Goal: Task Accomplishment & Management: Complete application form

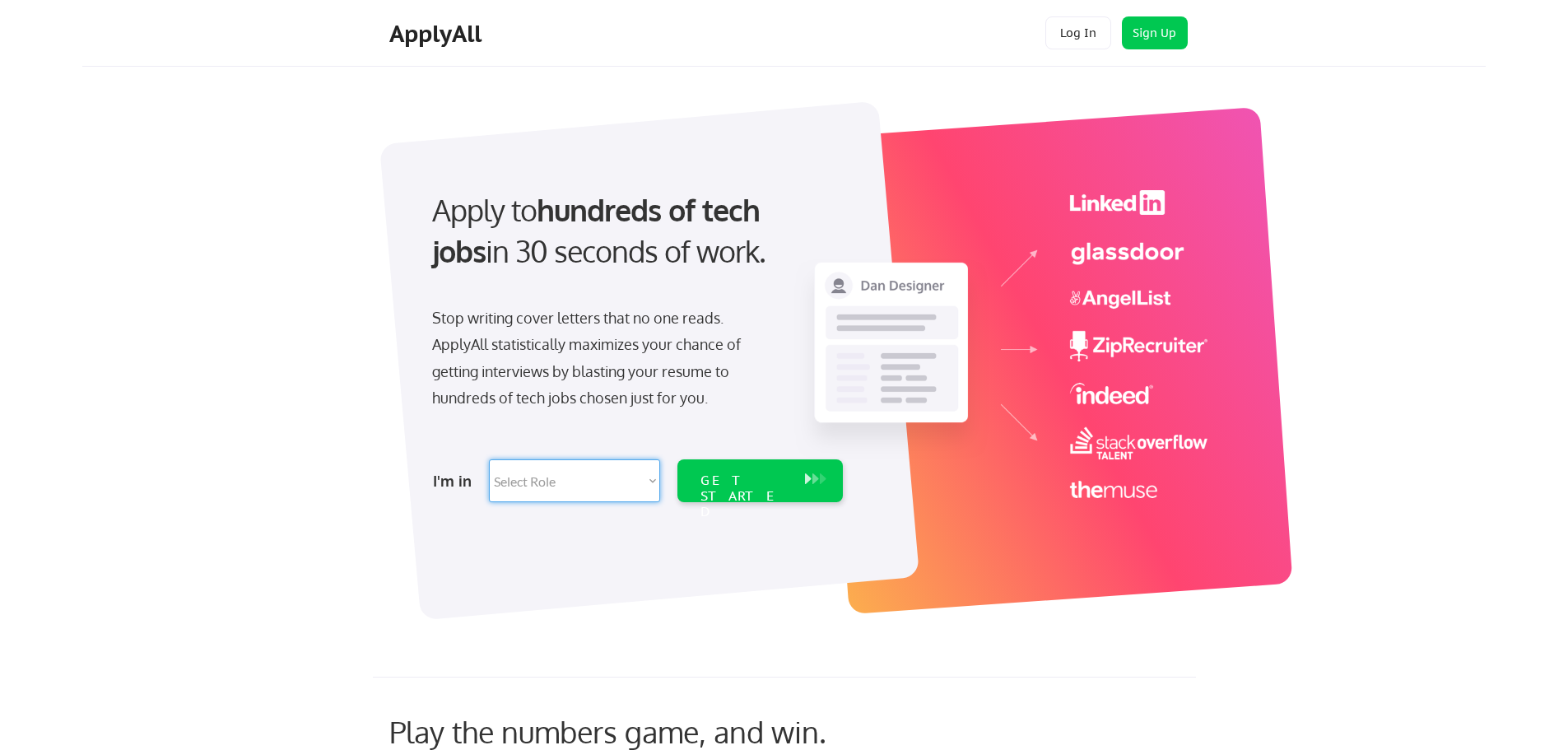
click at [606, 485] on select "Select Role Software Engineering Product Management Customer Success Sales UI/U…" at bounding box center [575, 480] width 172 height 42
select select ""product""
click at [489, 459] on select "Select Role Software Engineering Product Management Customer Success Sales UI/U…" at bounding box center [575, 480] width 172 height 42
select select ""product""
click at [750, 480] on div "GET STARTED" at bounding box center [745, 496] width 88 height 48
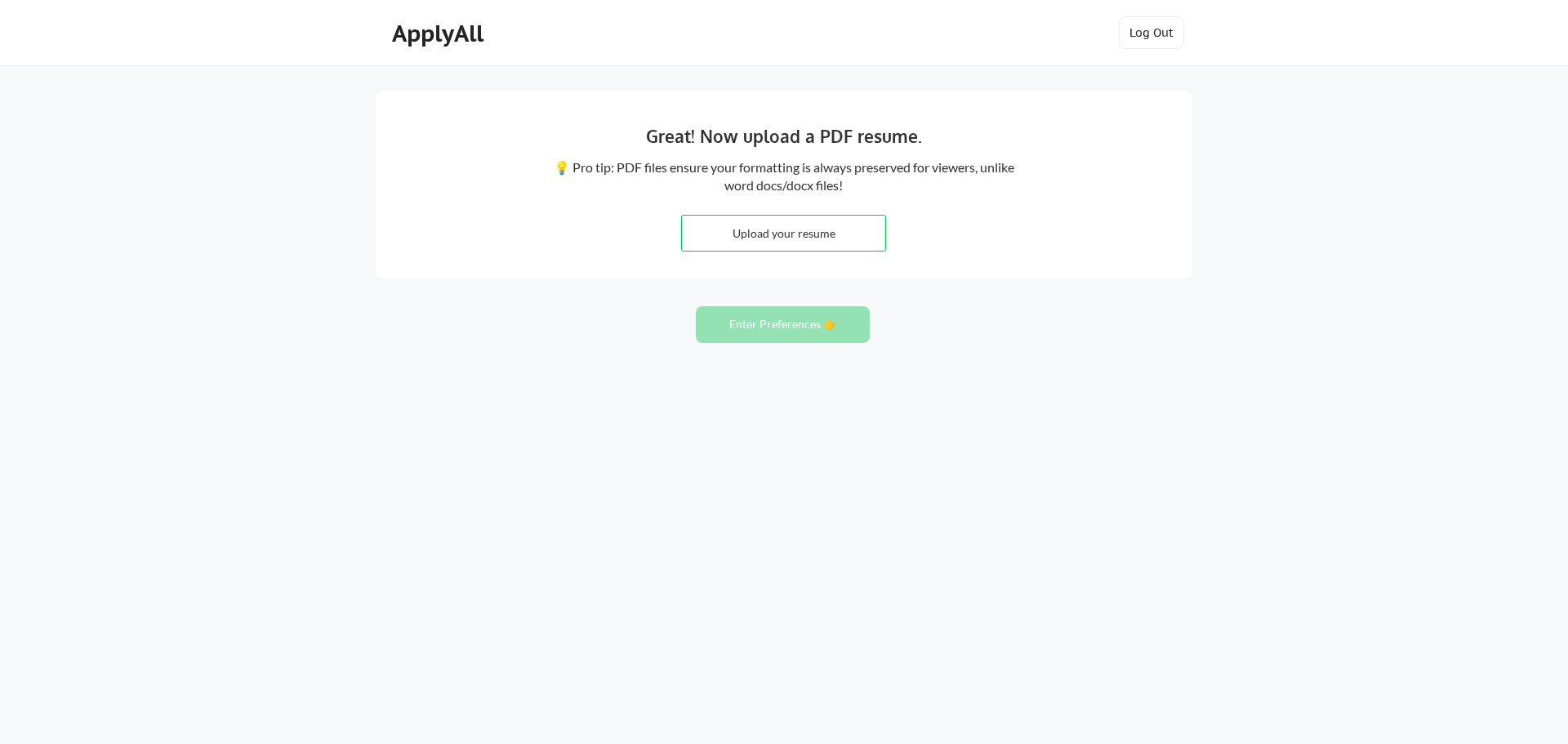
click at [756, 231] on input "file" at bounding box center [784, 233] width 204 height 35
type input "C:\fakepath\Operation Manager Resume 3 Sep 25.pdf"
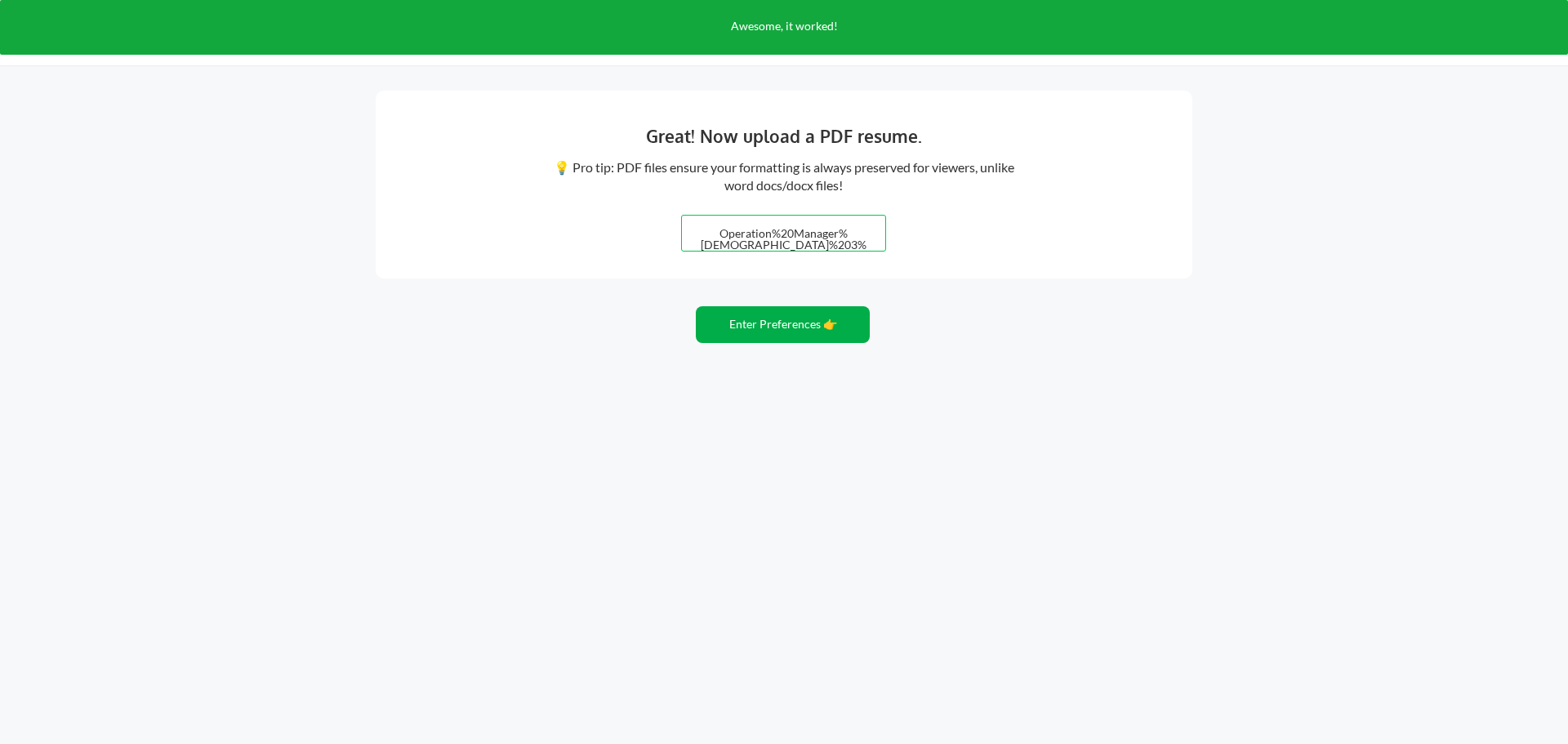
click at [746, 320] on button "Enter Preferences 👉" at bounding box center [783, 324] width 174 height 37
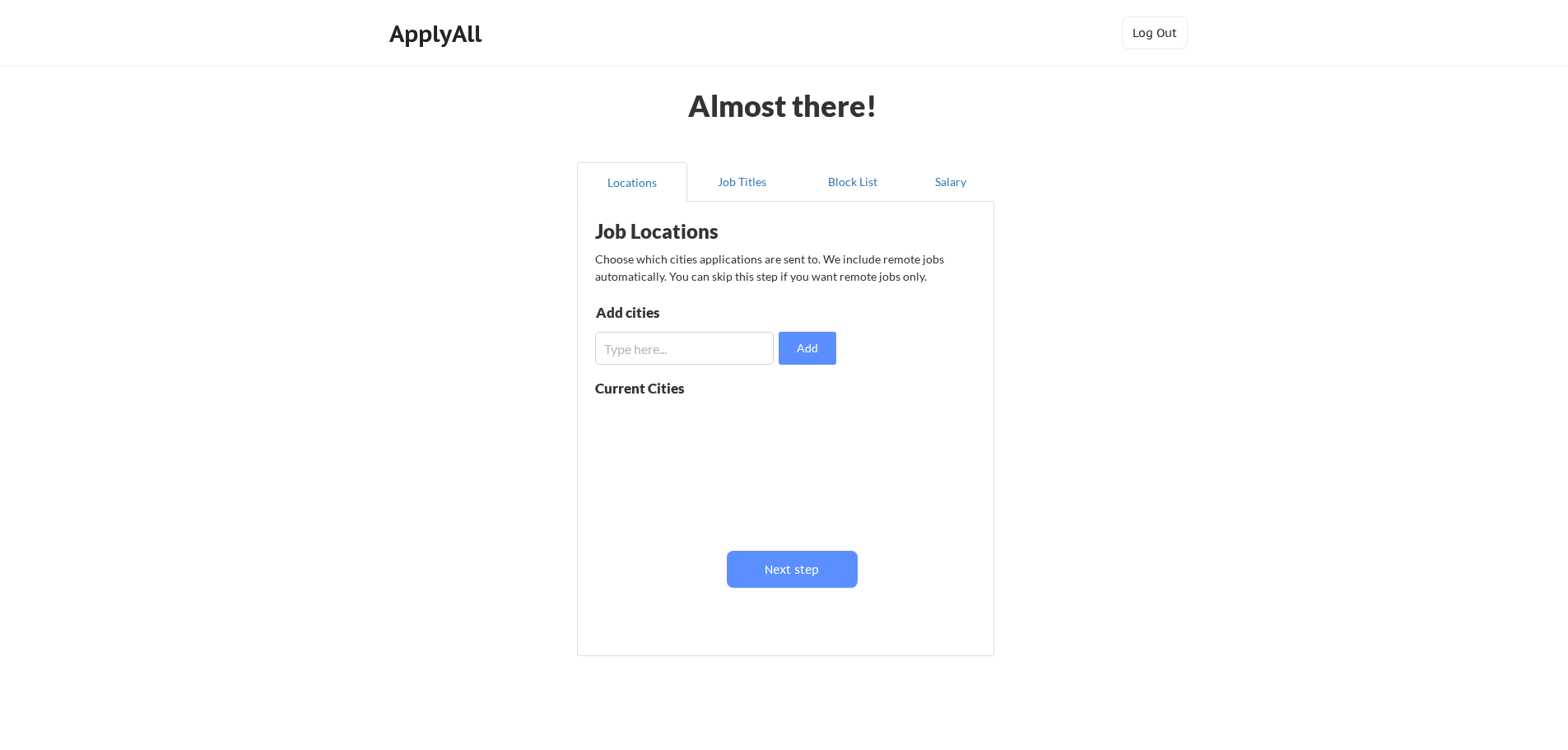
click at [716, 342] on input "input" at bounding box center [684, 348] width 178 height 33
click at [673, 347] on input "input" at bounding box center [684, 348] width 178 height 33
paste input "[GEOGRAPHIC_DATA], [GEOGRAPHIC_DATA] [GEOGRAPHIC_DATA], [GEOGRAPHIC_DATA] [GEOG…"
type input "[GEOGRAPHIC_DATA], [GEOGRAPHIC_DATA] [GEOGRAPHIC_DATA], [GEOGRAPHIC_DATA] [GEOG…"
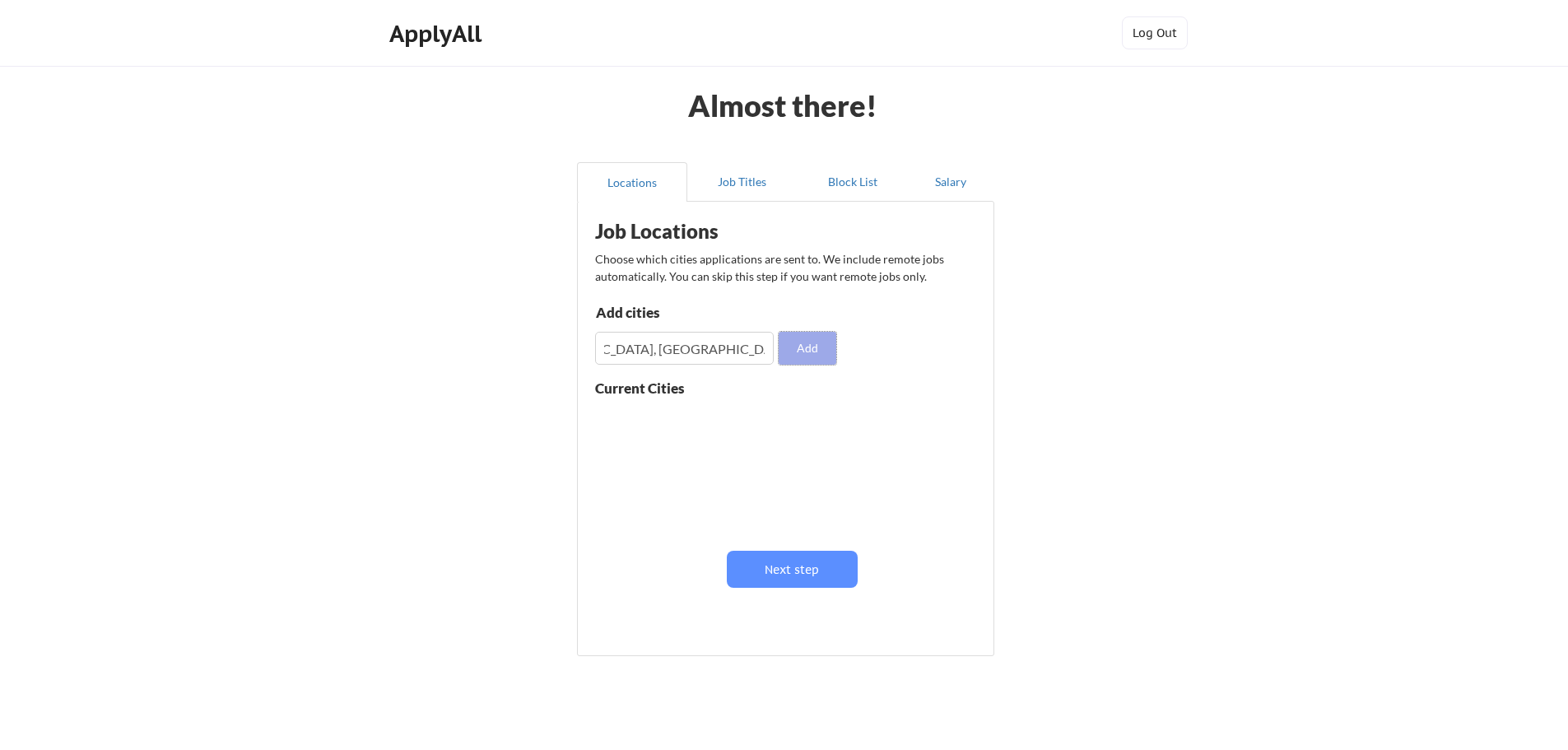
scroll to position [0, 0]
click at [807, 350] on button "Add" at bounding box center [807, 348] width 58 height 33
click at [786, 418] on button at bounding box center [786, 420] width 12 height 12
click at [679, 341] on input "input" at bounding box center [684, 348] width 178 height 33
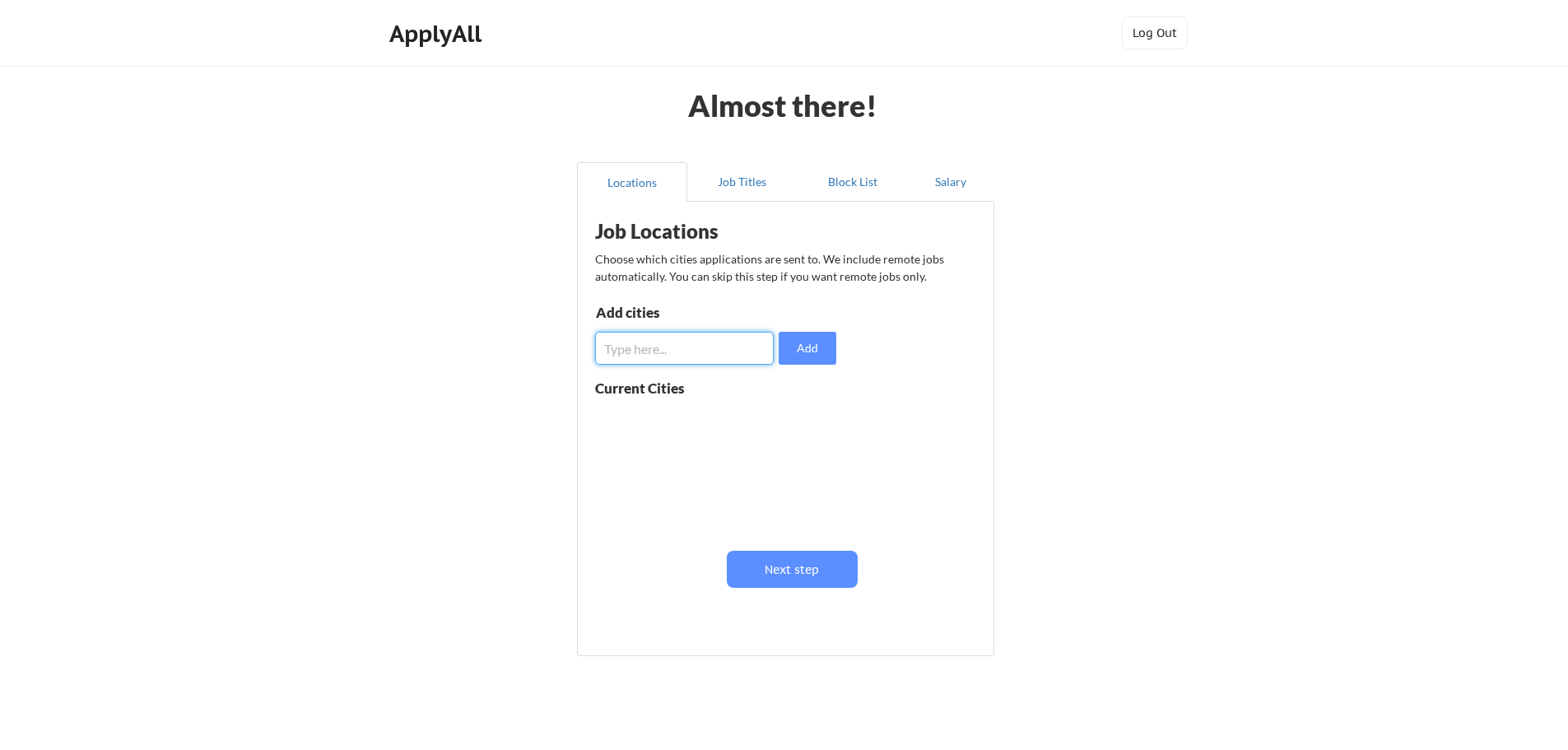
paste input "[GEOGRAPHIC_DATA], [GEOGRAPHIC_DATA]"
type input "[GEOGRAPHIC_DATA], [GEOGRAPHIC_DATA]"
click at [809, 351] on button "Add" at bounding box center [807, 348] width 58 height 33
drag, startPoint x: 650, startPoint y: 344, endPoint x: 659, endPoint y: 347, distance: 9.5
click at [653, 346] on input "input" at bounding box center [684, 348] width 178 height 33
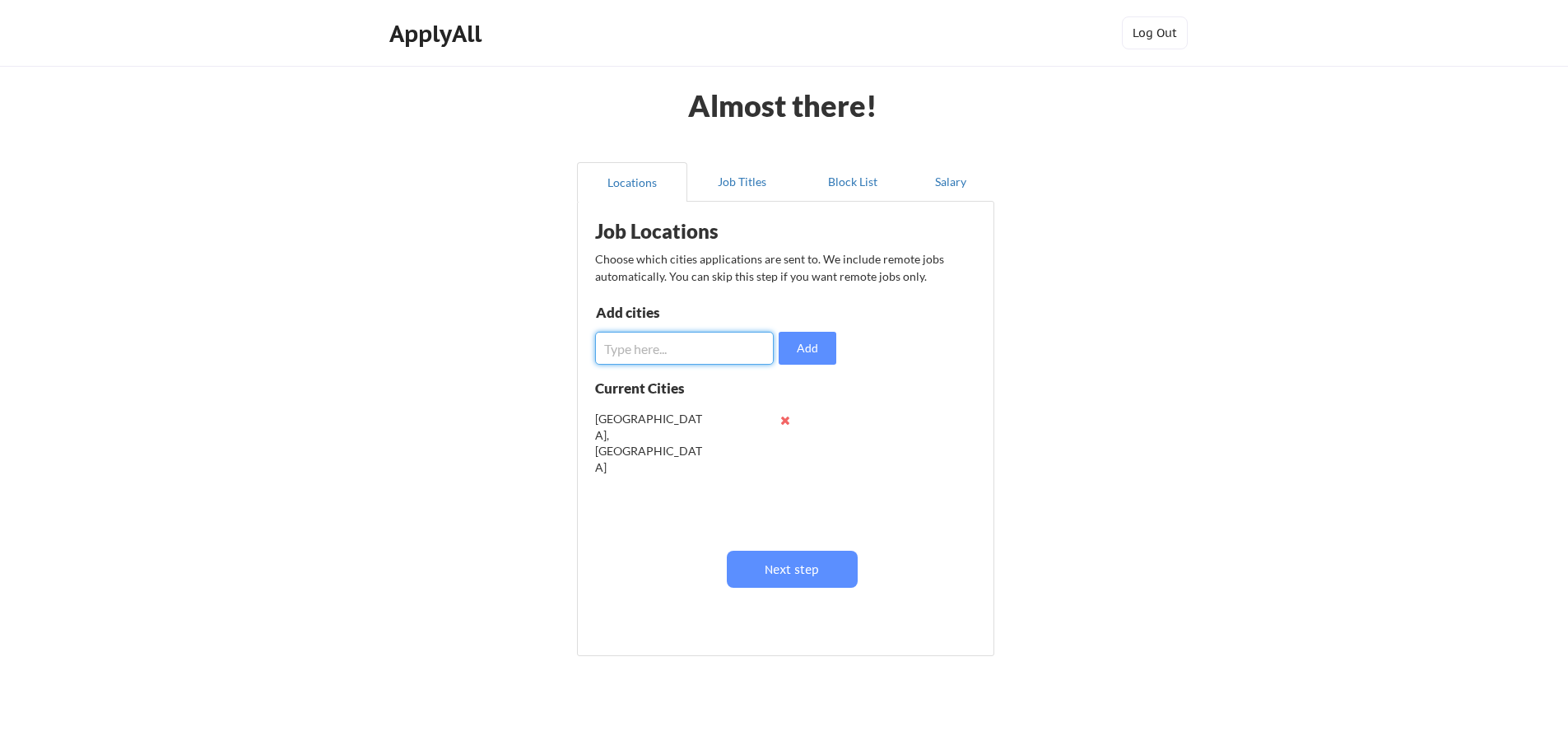
paste input "[GEOGRAPHIC_DATA], [GEOGRAPHIC_DATA]"
type input "[GEOGRAPHIC_DATA], [GEOGRAPHIC_DATA]"
click at [811, 341] on button "Add" at bounding box center [807, 348] width 58 height 33
click at [701, 356] on input "input" at bounding box center [684, 348] width 178 height 33
paste input "[GEOGRAPHIC_DATA], [GEOGRAPHIC_DATA]"
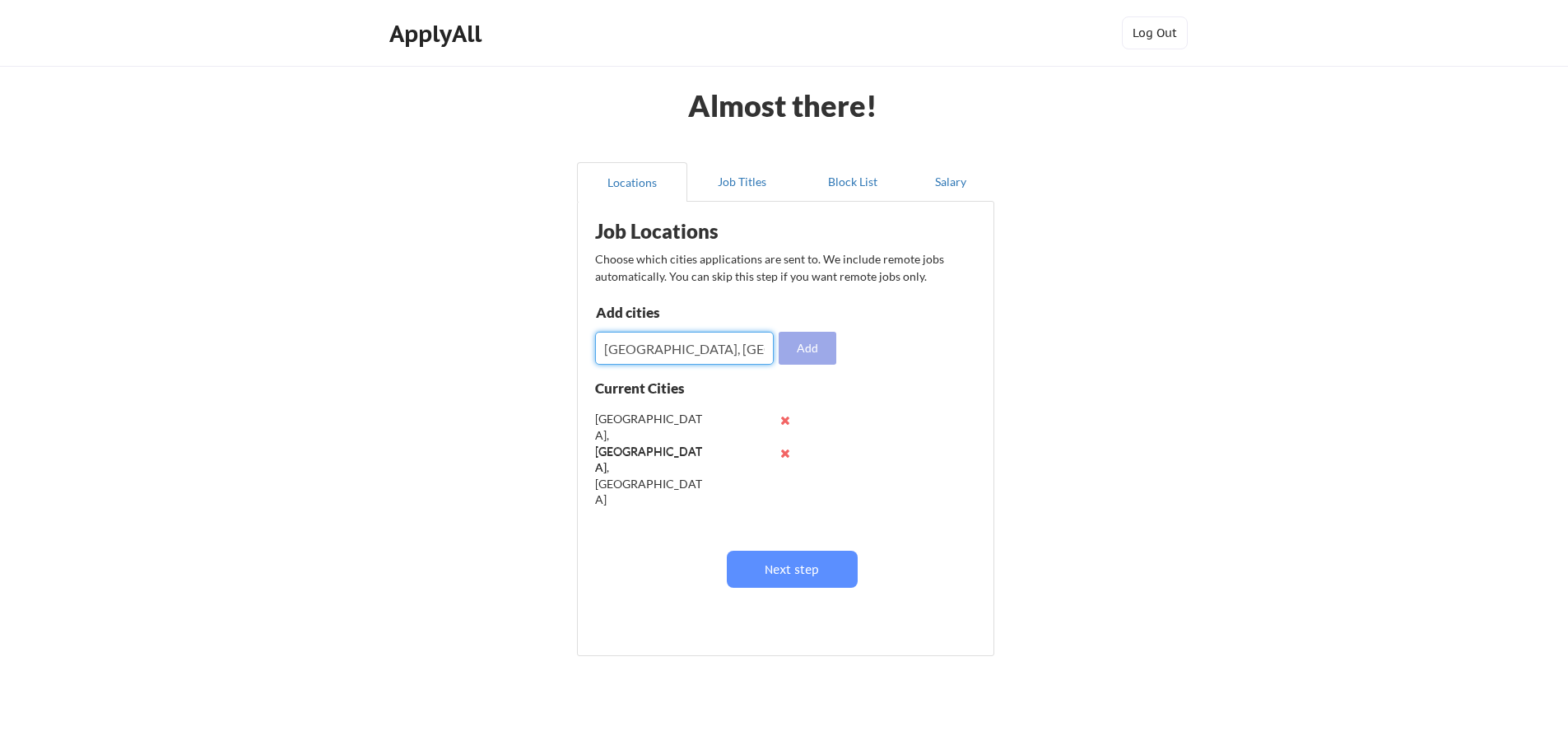
type input "[GEOGRAPHIC_DATA], [GEOGRAPHIC_DATA]"
click at [803, 340] on button "Add" at bounding box center [807, 348] width 58 height 33
click at [683, 346] on input "input" at bounding box center [684, 348] width 178 height 33
paste input "[GEOGRAPHIC_DATA], [GEOGRAPHIC_DATA]"
type input "[GEOGRAPHIC_DATA], [GEOGRAPHIC_DATA]"
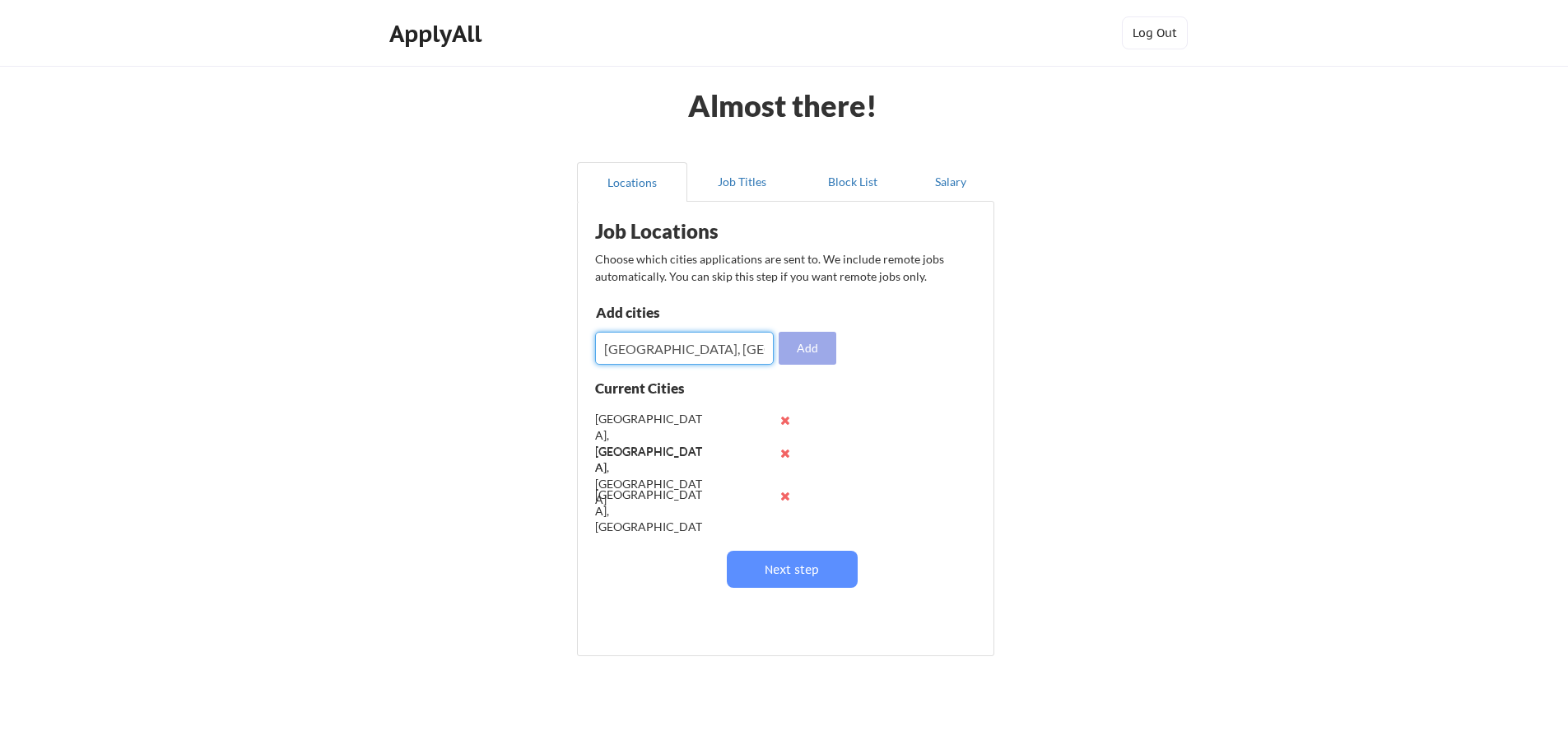
click at [808, 341] on button "Add" at bounding box center [807, 348] width 58 height 33
drag, startPoint x: 655, startPoint y: 351, endPoint x: 683, endPoint y: 348, distance: 28.2
click at [656, 351] on input "input" at bounding box center [684, 348] width 178 height 33
paste input "[GEOGRAPHIC_DATA], [GEOGRAPHIC_DATA]"
type input "[GEOGRAPHIC_DATA], [GEOGRAPHIC_DATA]"
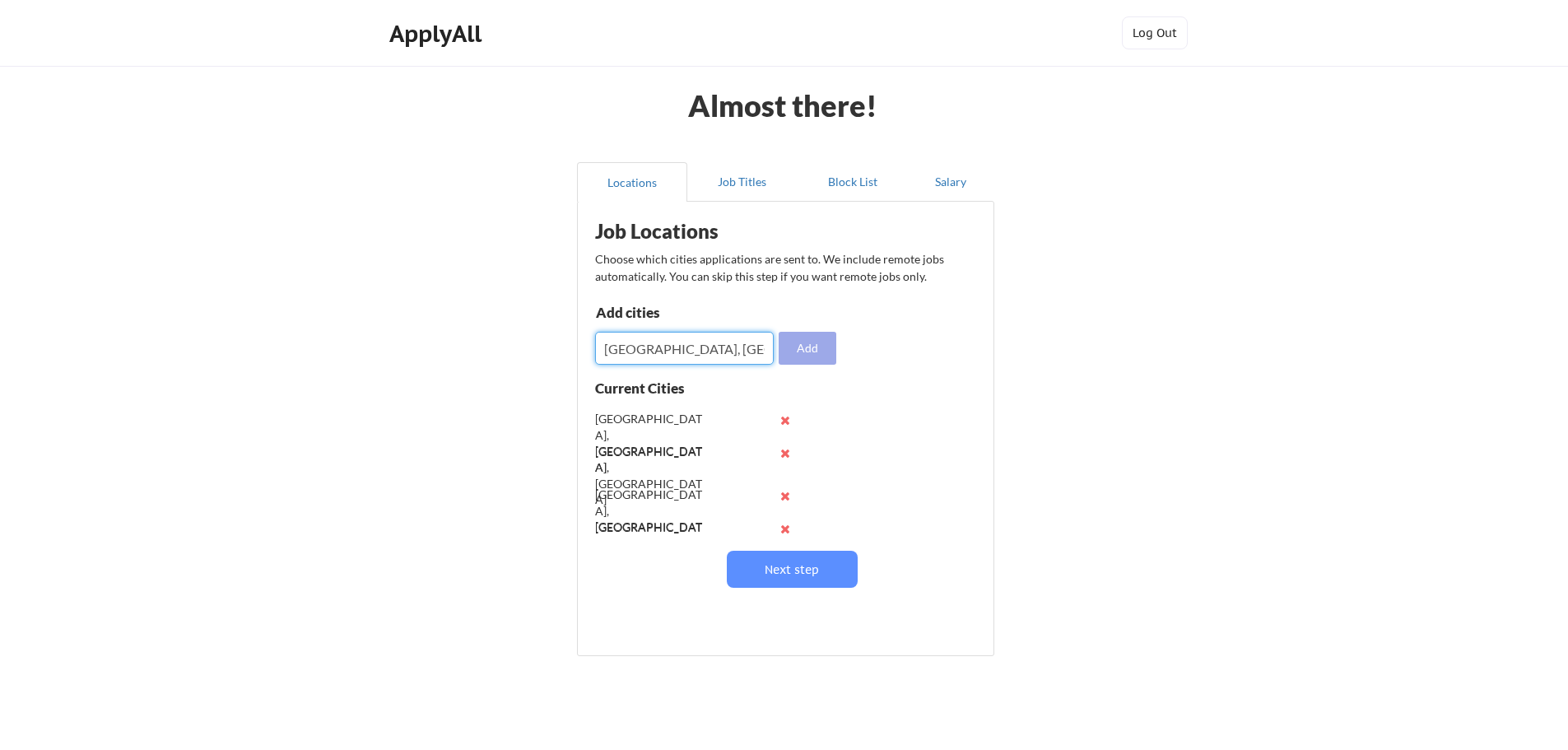
click at [807, 335] on button "Add" at bounding box center [807, 348] width 58 height 33
click at [673, 339] on input "input" at bounding box center [684, 348] width 178 height 33
paste input "[GEOGRAPHIC_DATA], [GEOGRAPHIC_DATA]"
type input "[GEOGRAPHIC_DATA], [GEOGRAPHIC_DATA]"
click at [821, 346] on button "Add" at bounding box center [807, 348] width 58 height 33
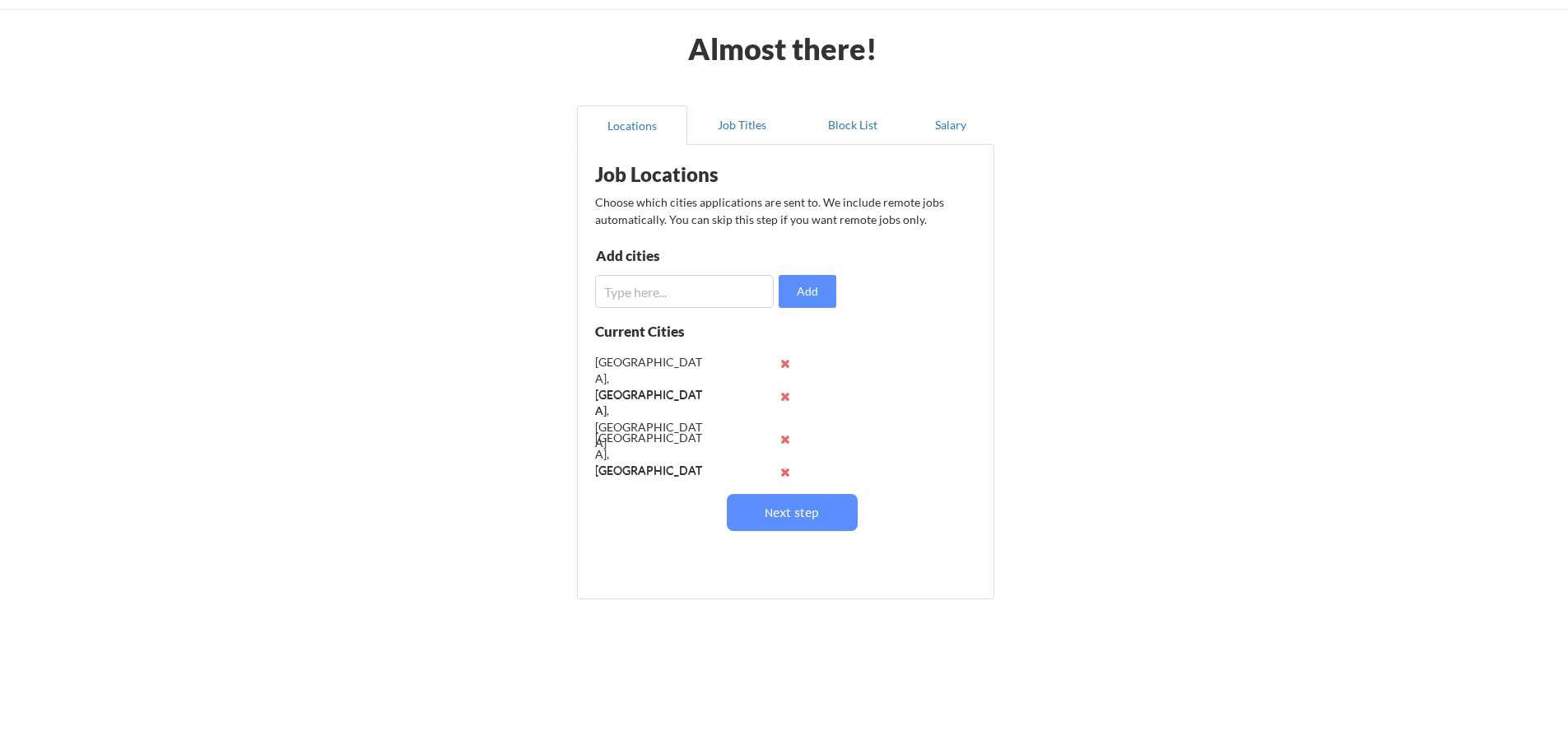
click at [633, 291] on input "input" at bounding box center [684, 291] width 178 height 33
paste input "[GEOGRAPHIC_DATA], [GEOGRAPHIC_DATA]"
type input "[GEOGRAPHIC_DATA], [GEOGRAPHIC_DATA]"
click at [814, 286] on button "Add" at bounding box center [807, 291] width 58 height 33
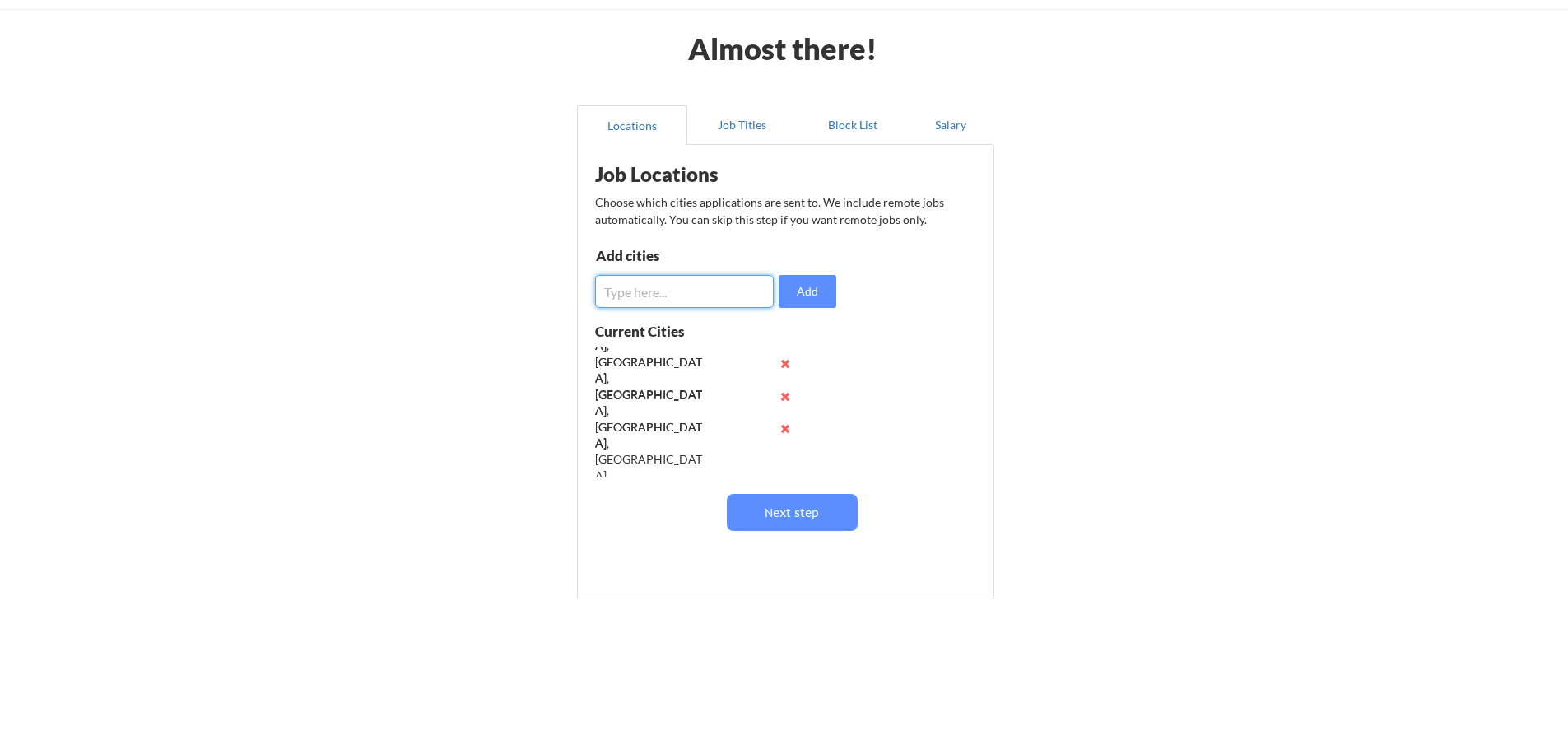
click at [690, 289] on input "input" at bounding box center [684, 291] width 178 height 33
paste input "[GEOGRAPHIC_DATA], [GEOGRAPHIC_DATA]"
type input "[GEOGRAPHIC_DATA], [GEOGRAPHIC_DATA]"
click at [785, 290] on button "Add" at bounding box center [807, 291] width 58 height 33
click at [635, 285] on input "input" at bounding box center [684, 291] width 178 height 33
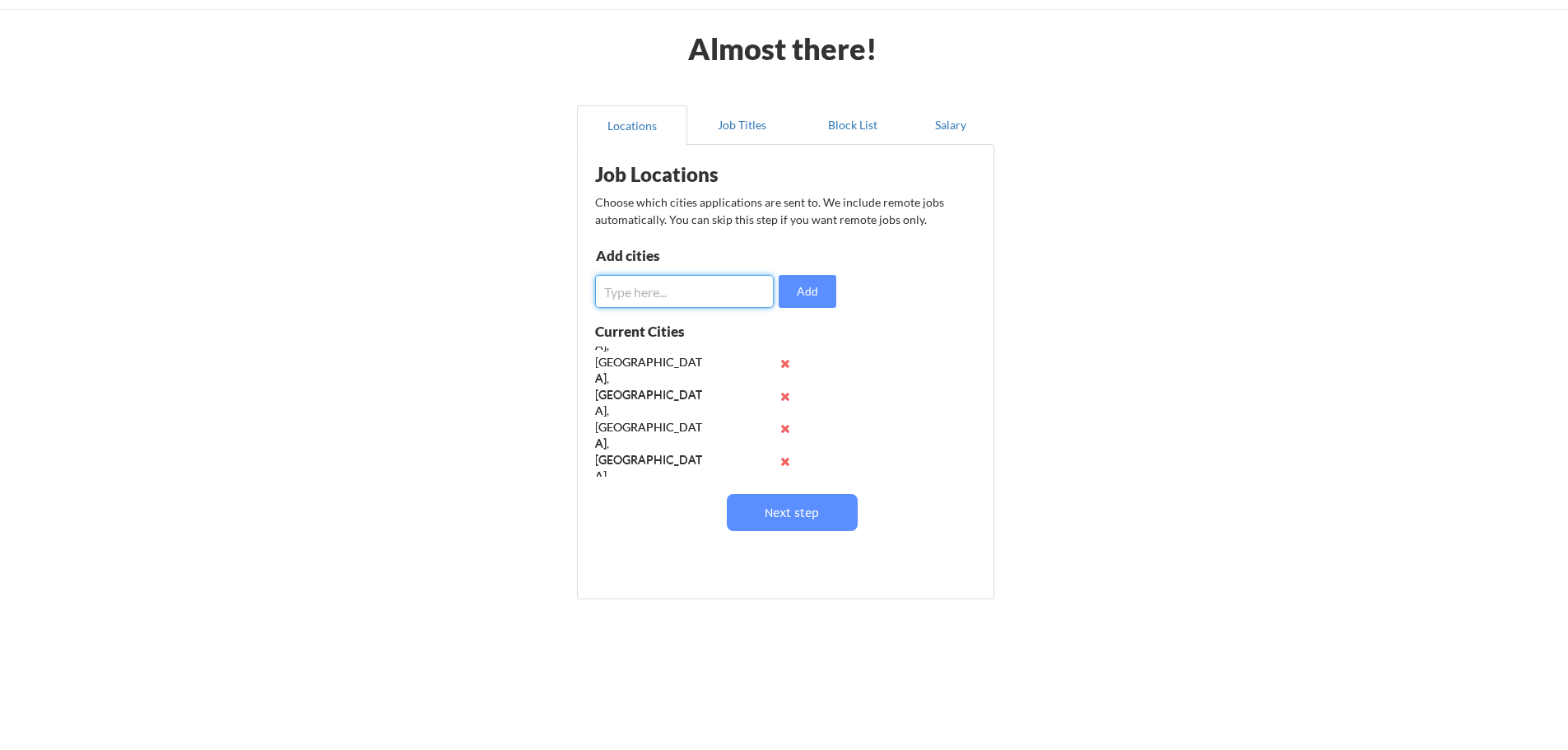
paste input "[GEOGRAPHIC_DATA], [GEOGRAPHIC_DATA]"
type input "[GEOGRAPHIC_DATA], [GEOGRAPHIC_DATA]"
click at [802, 290] on button "Add" at bounding box center [807, 291] width 58 height 33
click at [724, 301] on input "input" at bounding box center [684, 291] width 178 height 33
paste input "[GEOGRAPHIC_DATA], [GEOGRAPHIC_DATA]"
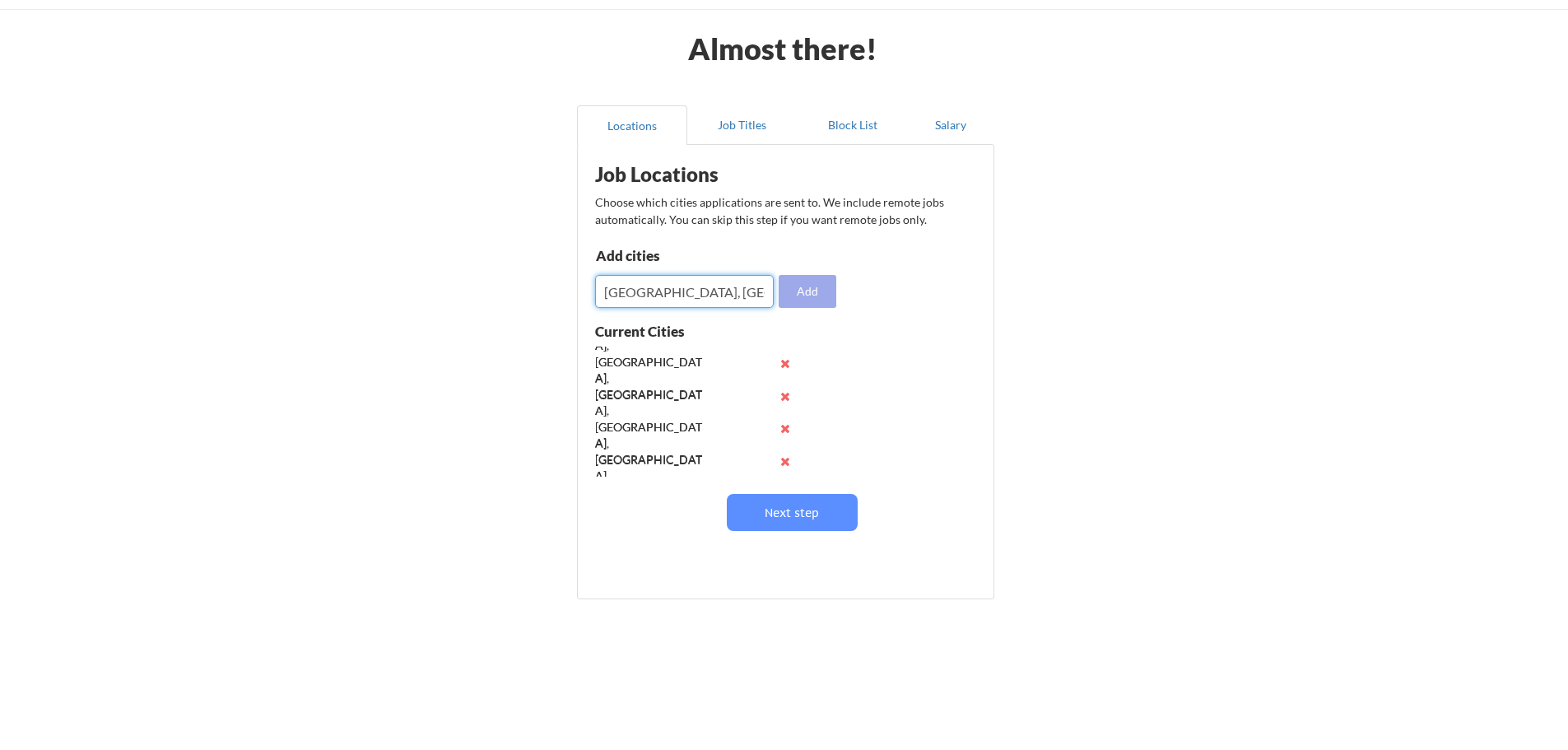
type input "[GEOGRAPHIC_DATA], [GEOGRAPHIC_DATA]"
click at [805, 295] on button "Add" at bounding box center [807, 291] width 58 height 33
click at [661, 301] on input "input" at bounding box center [684, 291] width 178 height 33
paste input "[GEOGRAPHIC_DATA], [GEOGRAPHIC_DATA]"
type input "[GEOGRAPHIC_DATA], [GEOGRAPHIC_DATA]"
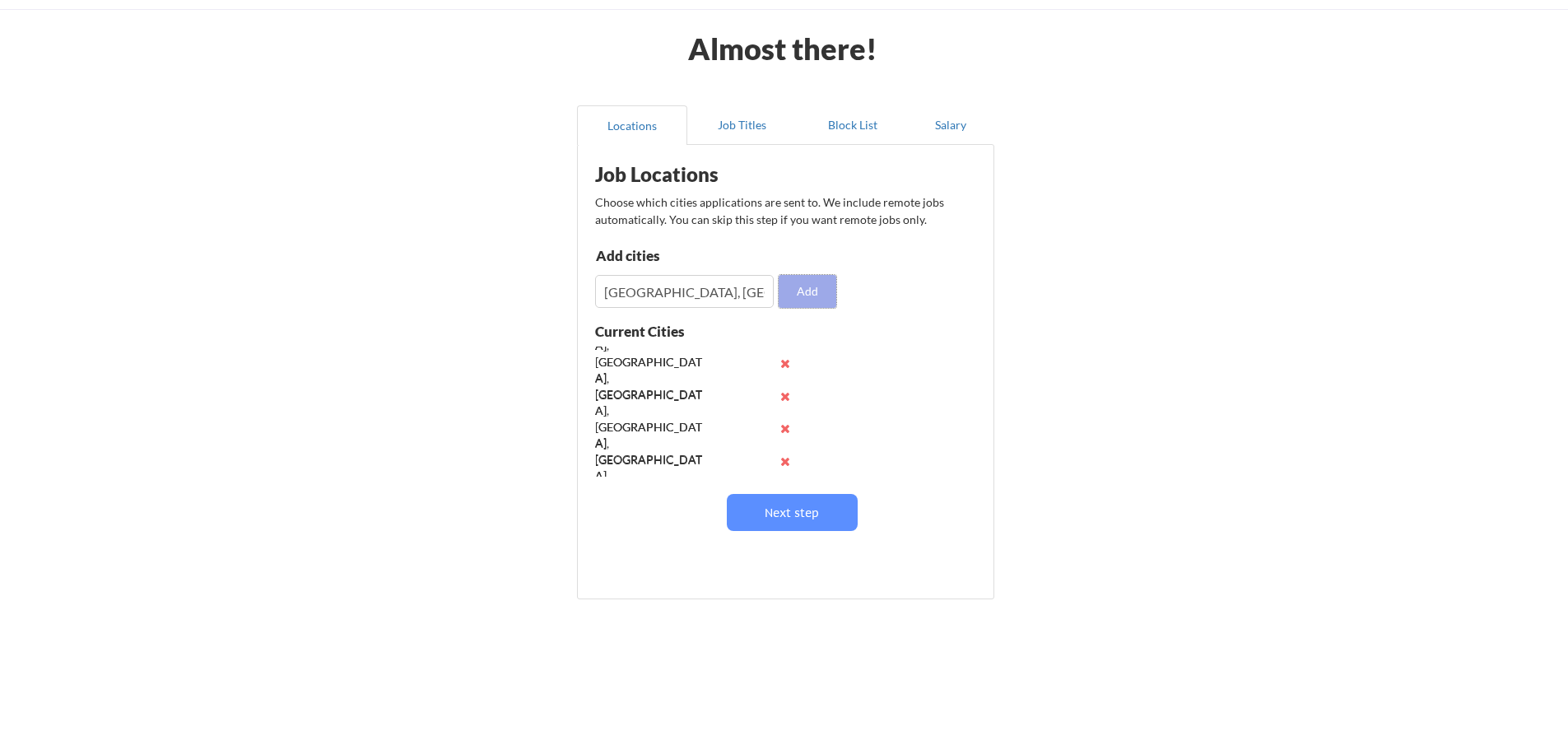
click at [806, 288] on button "Add" at bounding box center [807, 291] width 58 height 33
click at [722, 289] on input "input" at bounding box center [684, 291] width 178 height 33
paste input "[GEOGRAPHIC_DATA], [GEOGRAPHIC_DATA]"
type input "[GEOGRAPHIC_DATA], [GEOGRAPHIC_DATA]"
click at [799, 291] on button "Add" at bounding box center [807, 291] width 58 height 33
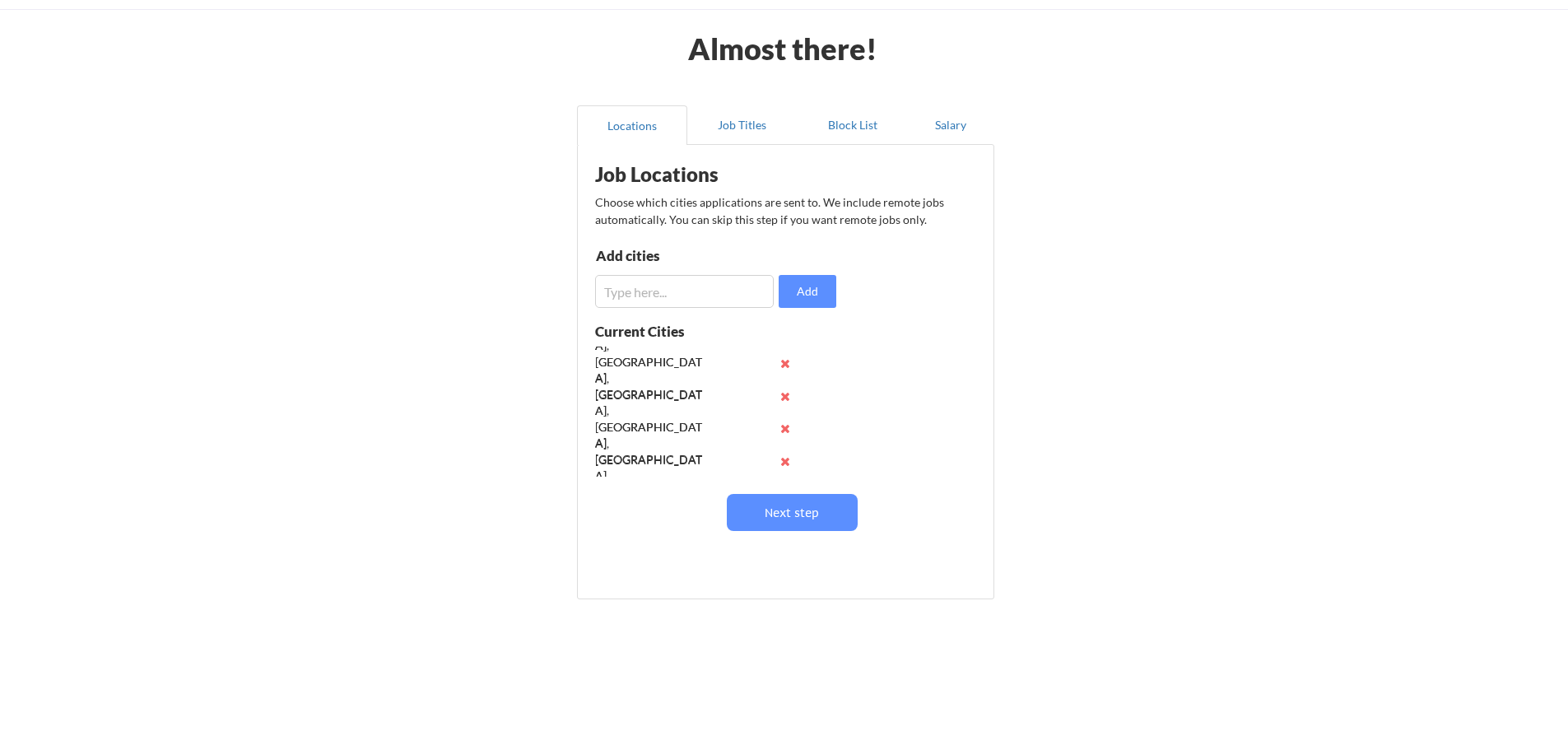
click at [673, 294] on input "input" at bounding box center [684, 291] width 178 height 33
paste input "[GEOGRAPHIC_DATA], [GEOGRAPHIC_DATA]"
type input "[GEOGRAPHIC_DATA], [GEOGRAPHIC_DATA]"
click at [813, 294] on button "Add" at bounding box center [807, 291] width 58 height 33
click at [648, 297] on input "input" at bounding box center [684, 291] width 178 height 33
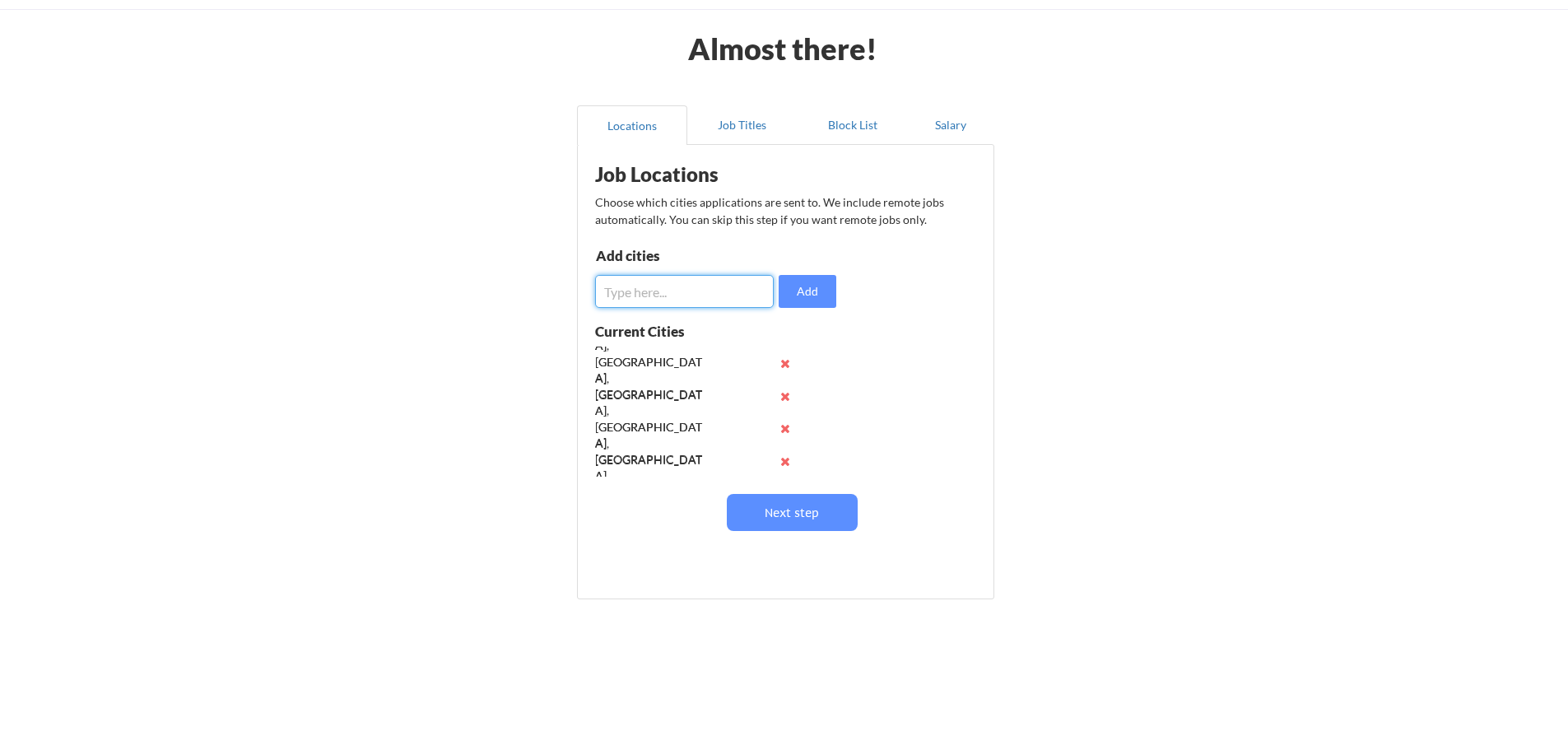
paste input "Grapevine, [GEOGRAPHIC_DATA]"
type input "Grapevine, [GEOGRAPHIC_DATA]"
click at [820, 288] on button "Add" at bounding box center [807, 291] width 58 height 33
click at [697, 299] on input "input" at bounding box center [684, 291] width 178 height 33
paste input "[GEOGRAPHIC_DATA], [GEOGRAPHIC_DATA]"
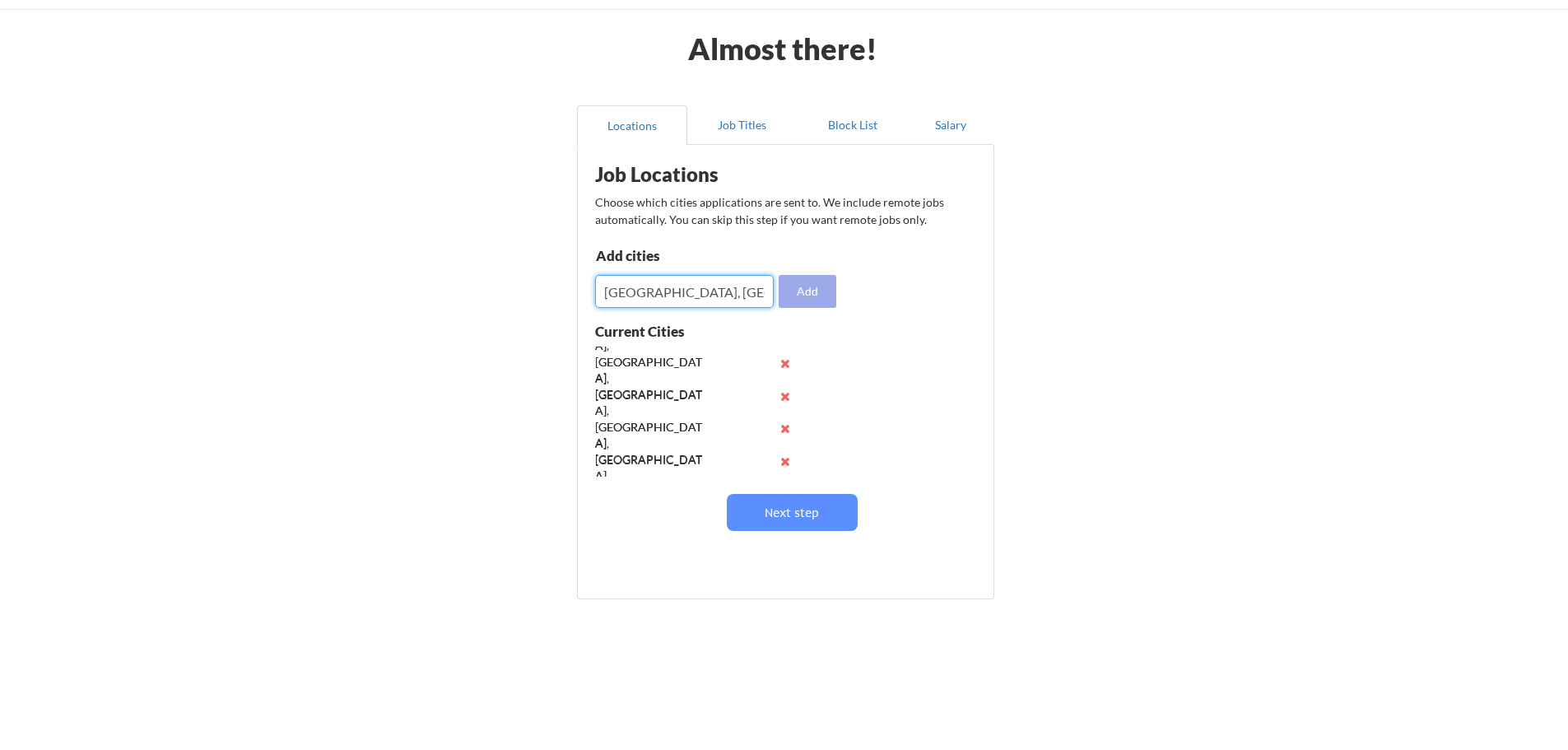
type input "[GEOGRAPHIC_DATA], [GEOGRAPHIC_DATA]"
click at [798, 298] on button "Add" at bounding box center [807, 291] width 58 height 33
click at [710, 299] on input "input" at bounding box center [684, 291] width 178 height 33
paste input "[GEOGRAPHIC_DATA], [GEOGRAPHIC_DATA]"
type input "[GEOGRAPHIC_DATA], [GEOGRAPHIC_DATA]"
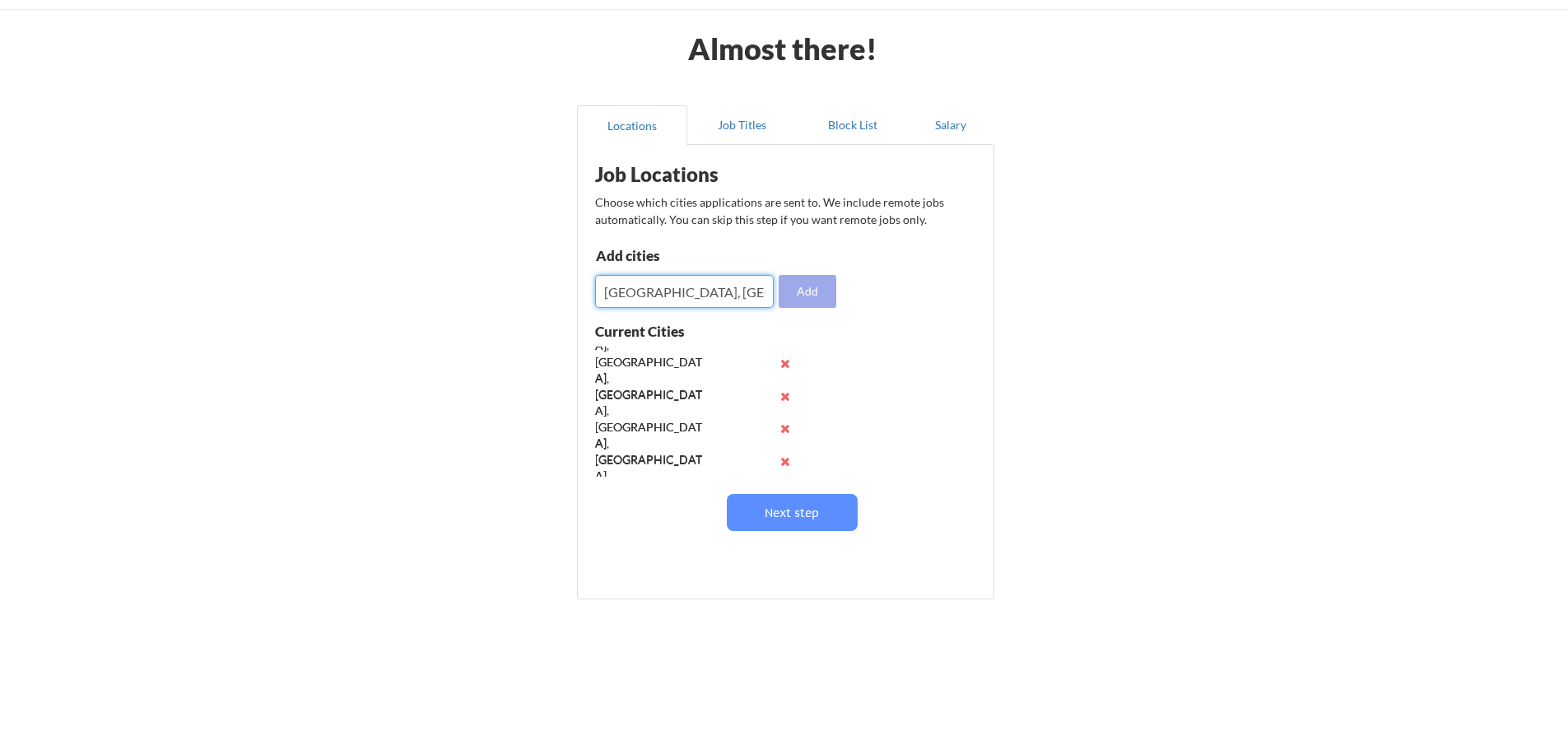
click at [807, 299] on button "Add" at bounding box center [807, 291] width 58 height 33
click at [735, 288] on input "input" at bounding box center [684, 291] width 178 height 33
paste input "[GEOGRAPHIC_DATA], [GEOGRAPHIC_DATA]"
type input "[GEOGRAPHIC_DATA], [GEOGRAPHIC_DATA]"
click at [817, 292] on button "Add" at bounding box center [807, 291] width 58 height 33
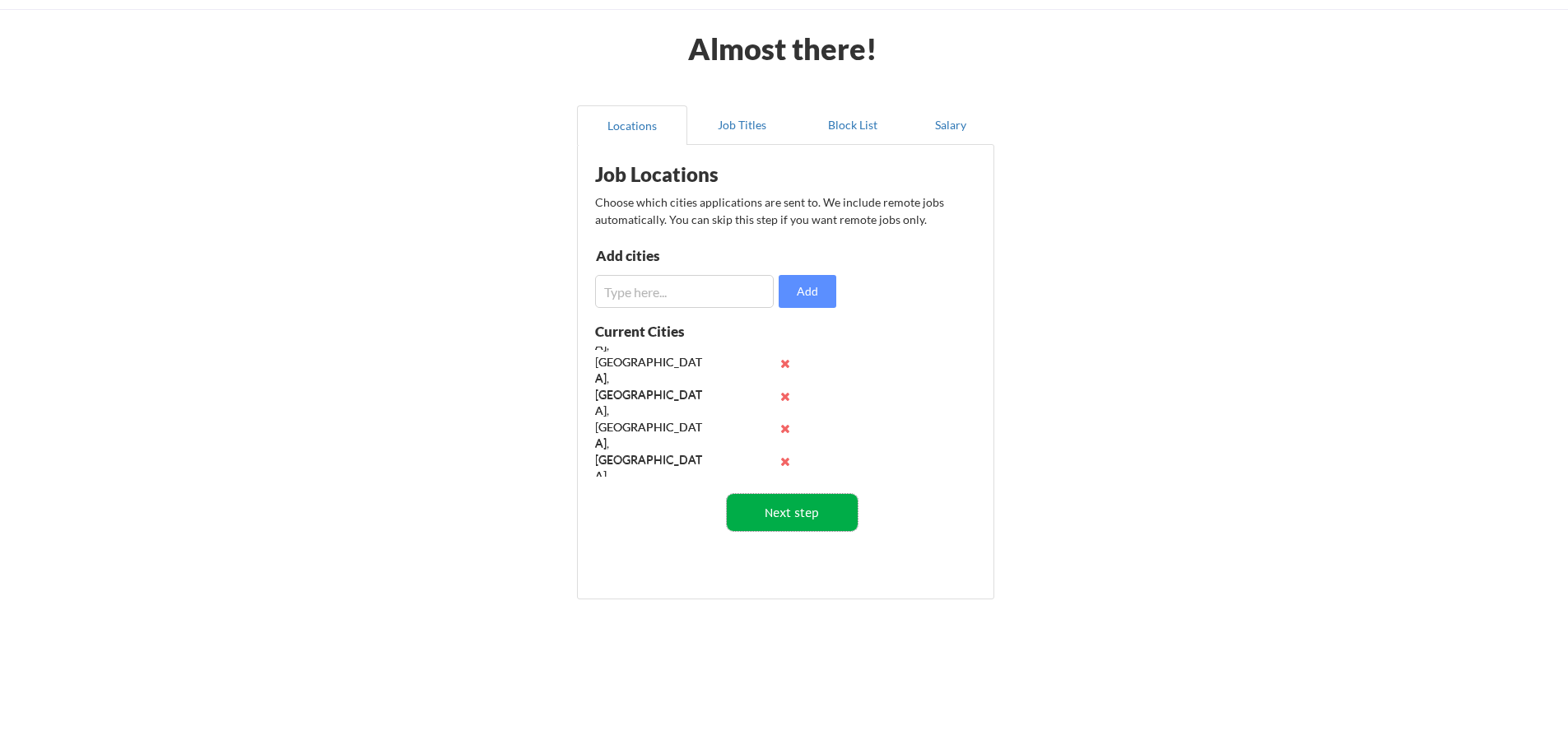
click at [806, 517] on button "Next step" at bounding box center [792, 512] width 131 height 37
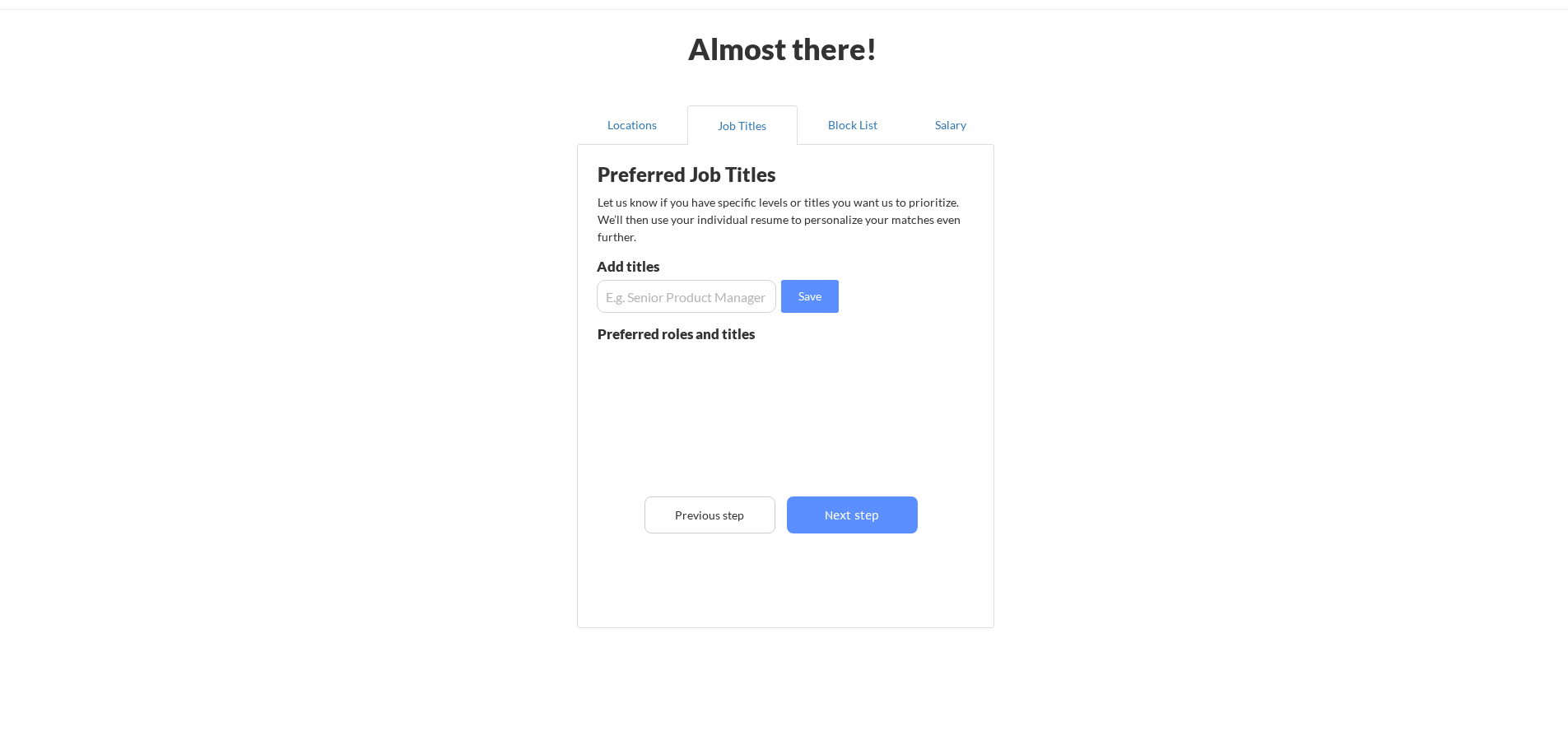
click at [691, 293] on input "input" at bounding box center [686, 296] width 179 height 33
